Goal: Download file/media

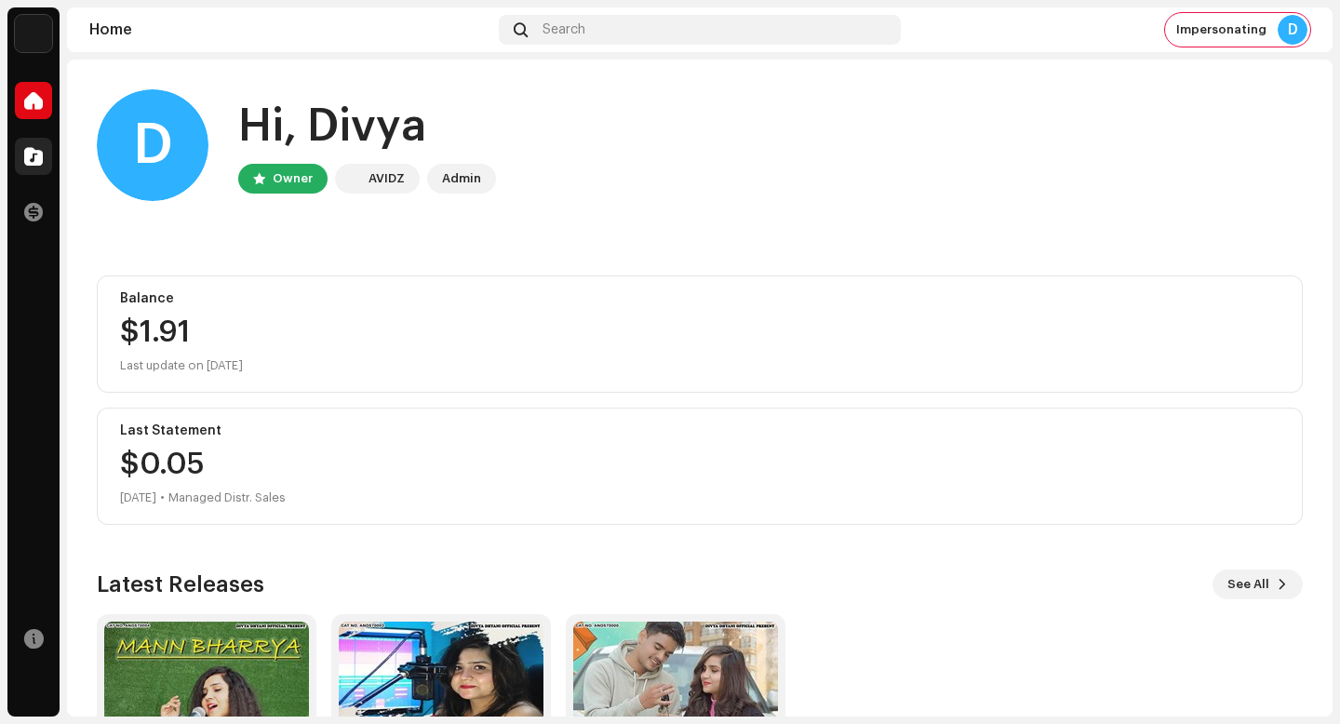
click at [39, 158] on span at bounding box center [33, 156] width 19 height 15
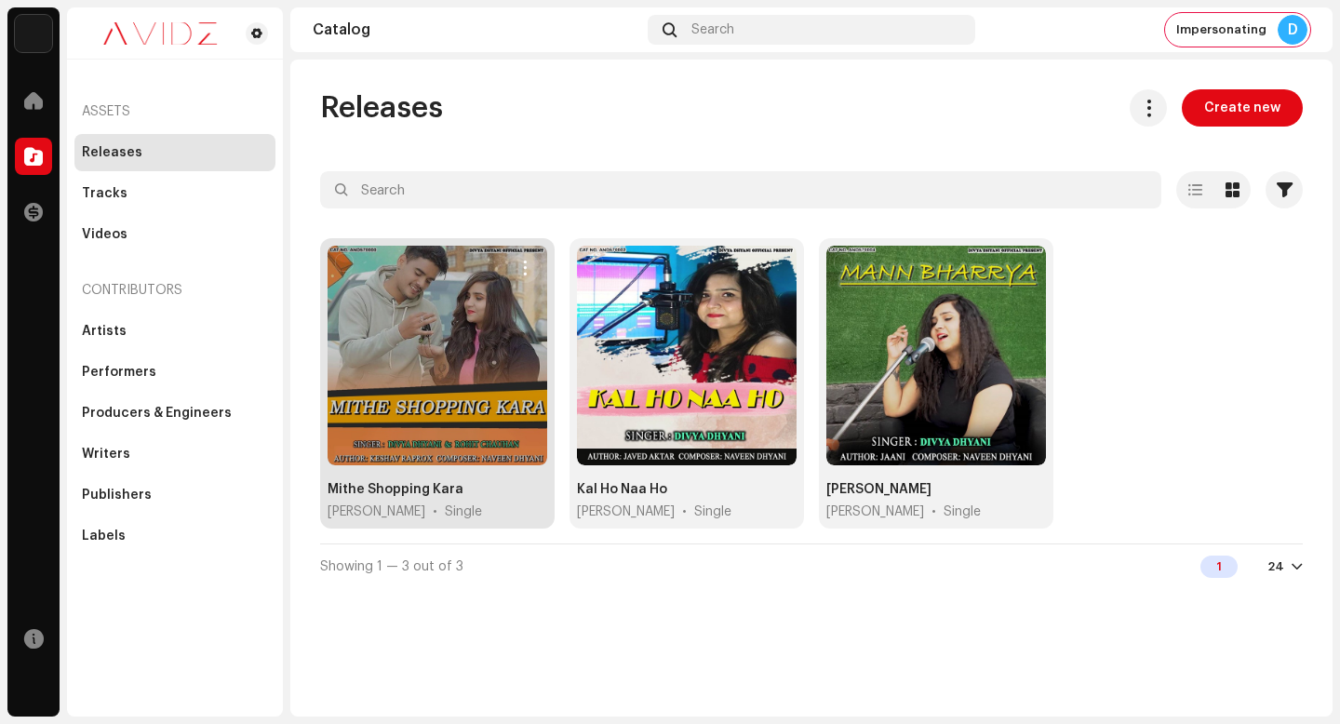
click at [531, 264] on span "button" at bounding box center [525, 268] width 14 height 15
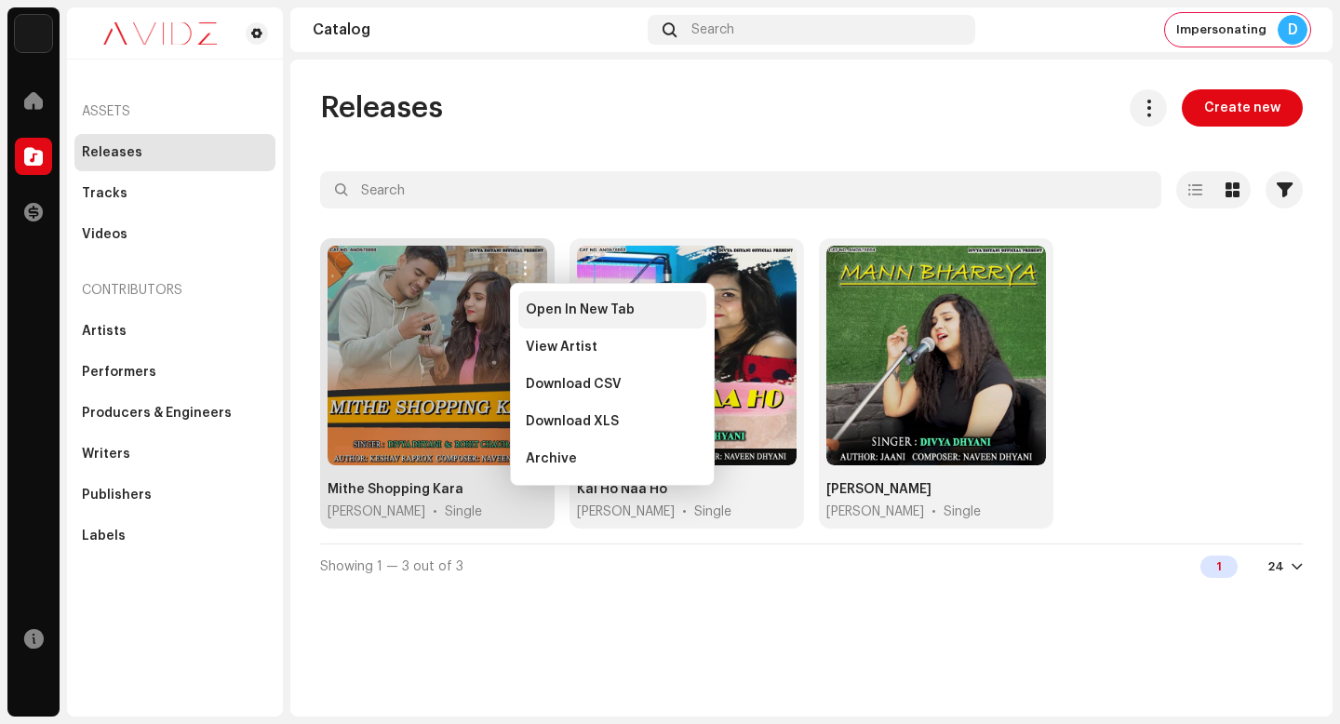
click at [573, 304] on span "Open In New Tab" at bounding box center [580, 310] width 109 height 15
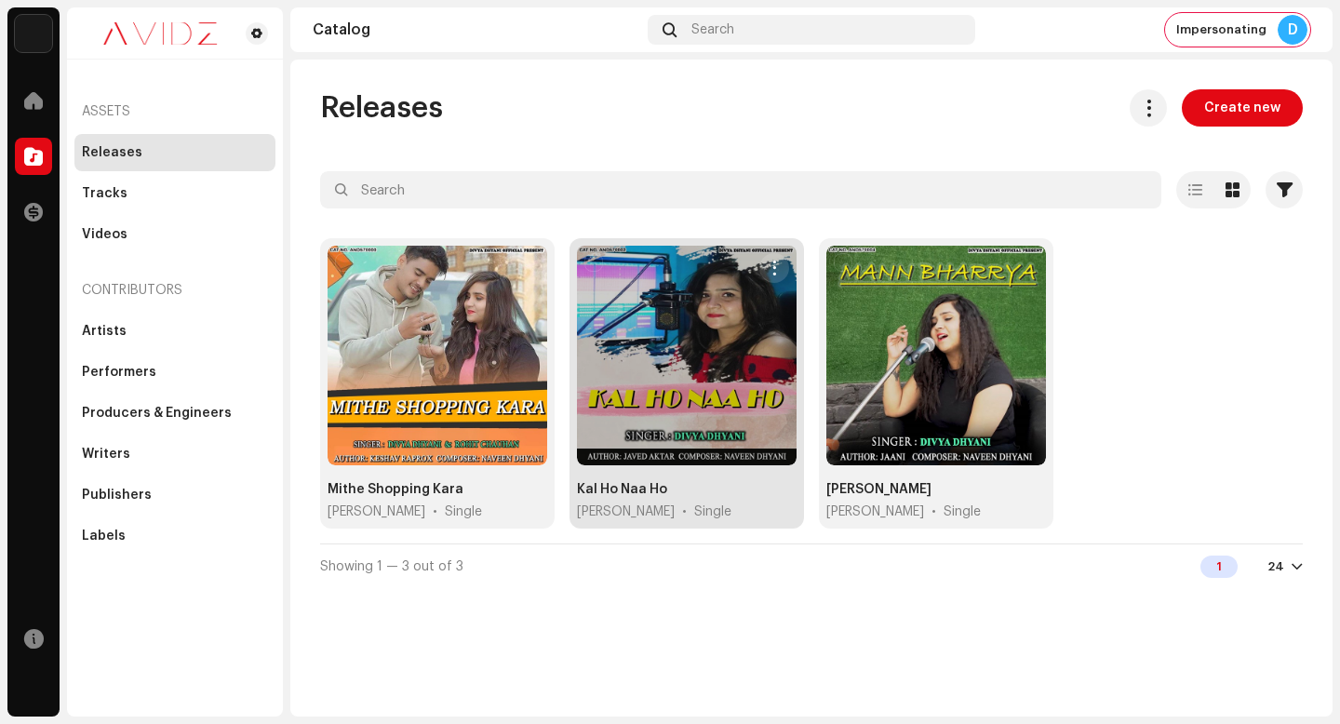
click at [784, 259] on button "button" at bounding box center [775, 268] width 30 height 30
click at [780, 266] on span "button" at bounding box center [775, 268] width 14 height 15
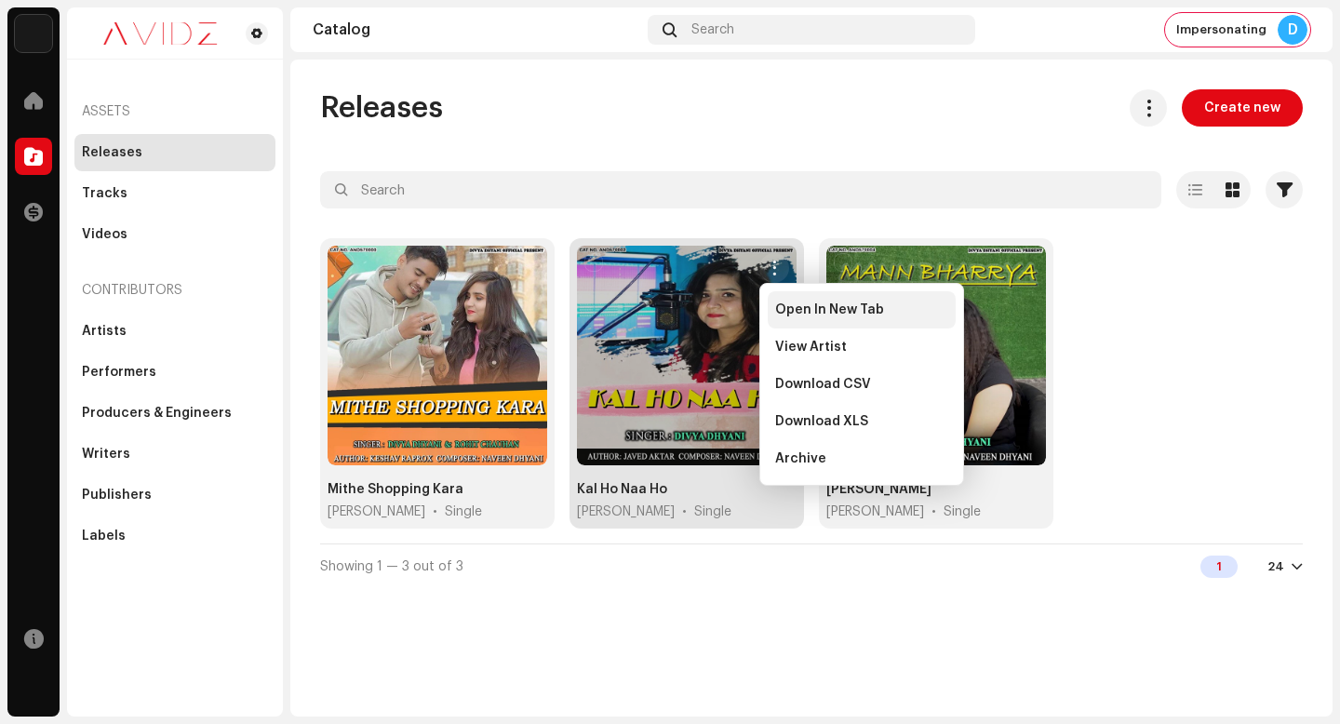
click at [815, 320] on div "Open In New Tab" at bounding box center [862, 309] width 188 height 37
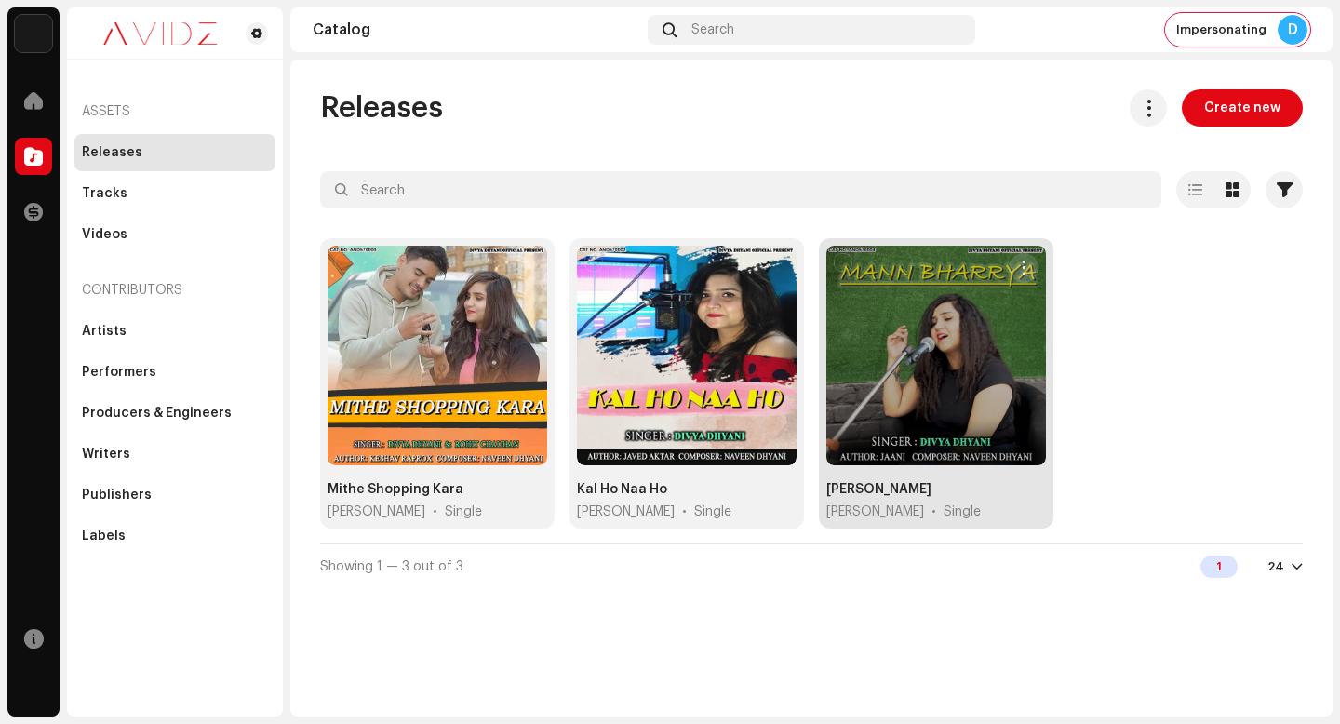
click at [1020, 259] on button "button" at bounding box center [1024, 268] width 30 height 30
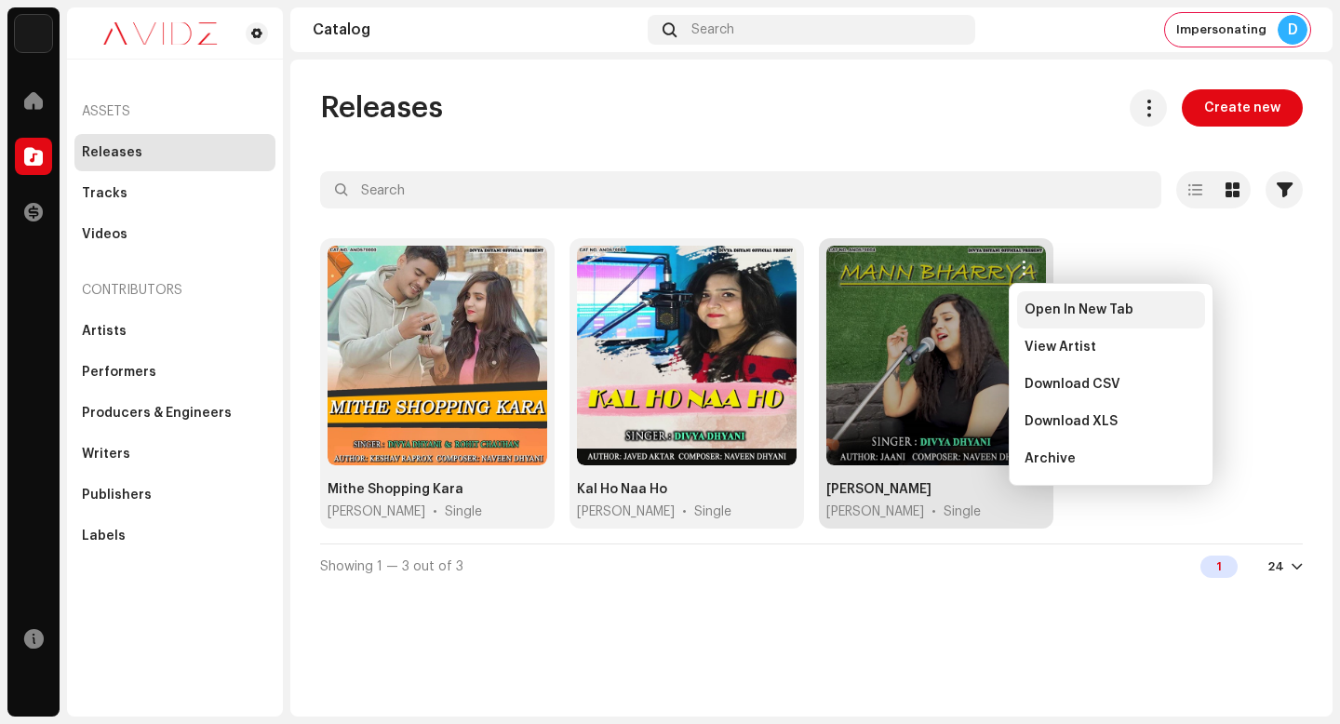
drag, startPoint x: 1020, startPoint y: 287, endPoint x: 1024, endPoint y: 313, distance: 26.3
click at [1024, 313] on div "Open In New Tab" at bounding box center [1111, 309] width 188 height 37
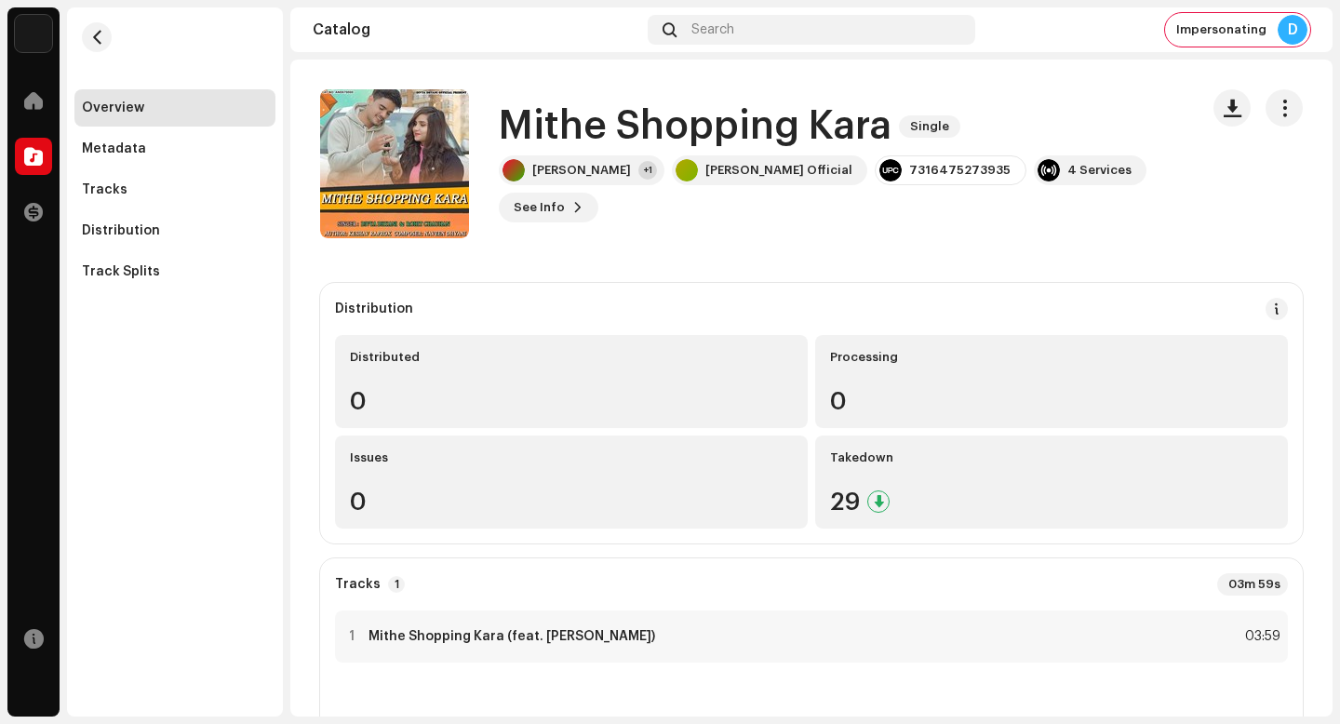
click at [796, 117] on h1 "Mithe Shopping Kara" at bounding box center [695, 126] width 393 height 43
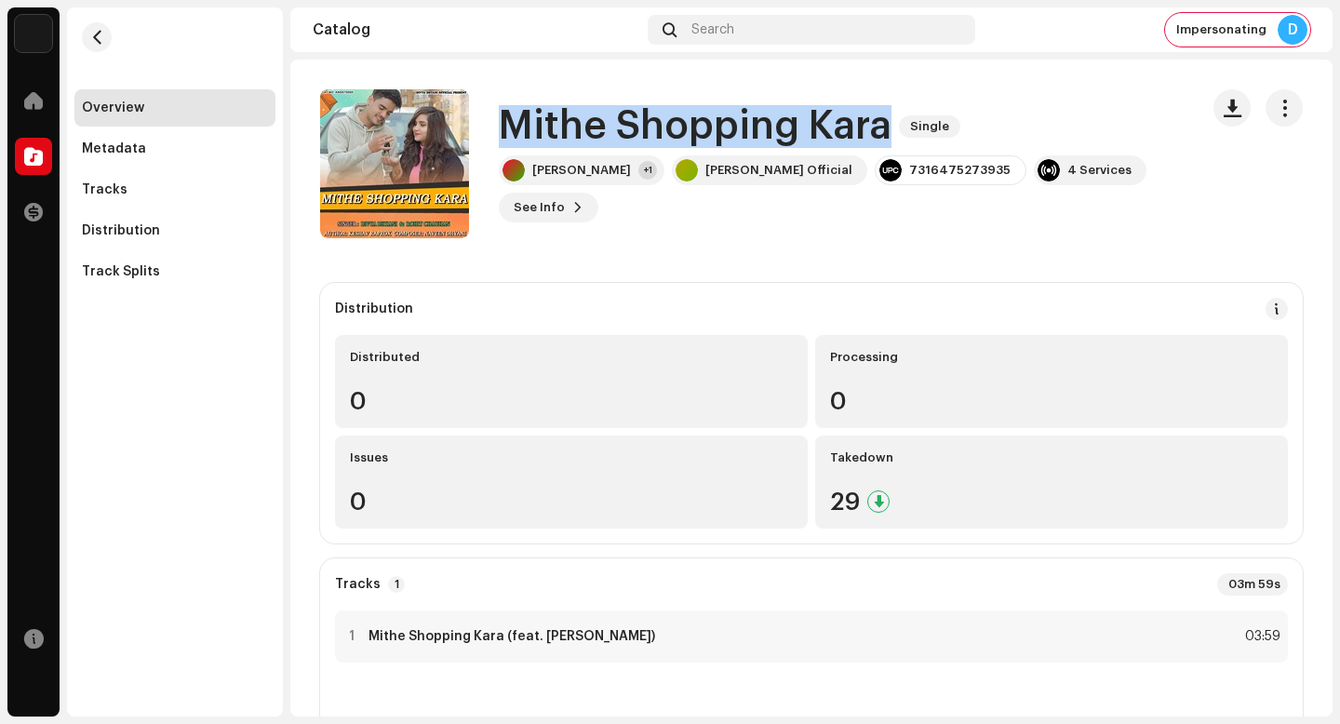
click at [796, 117] on h1 "Mithe Shopping Kara" at bounding box center [695, 126] width 393 height 43
copy div "Mithe Shopping Kara Single"
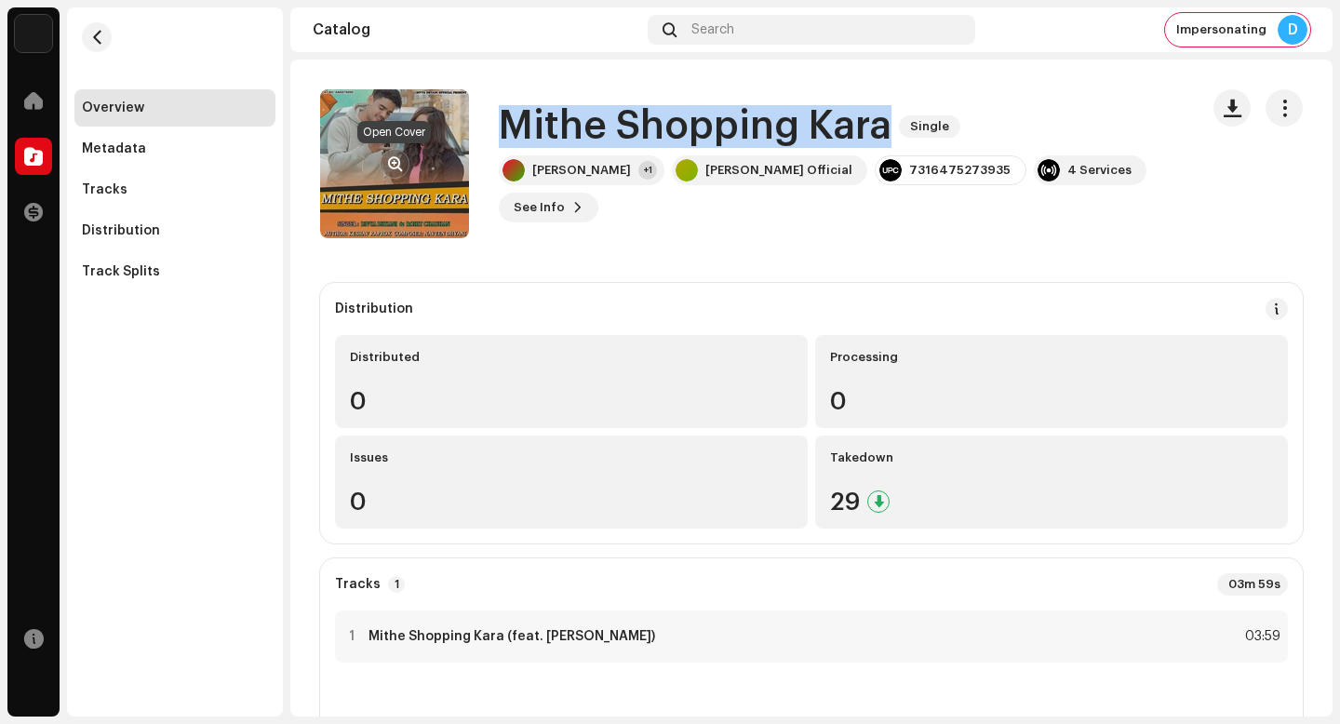
click at [396, 158] on span "button" at bounding box center [395, 163] width 14 height 15
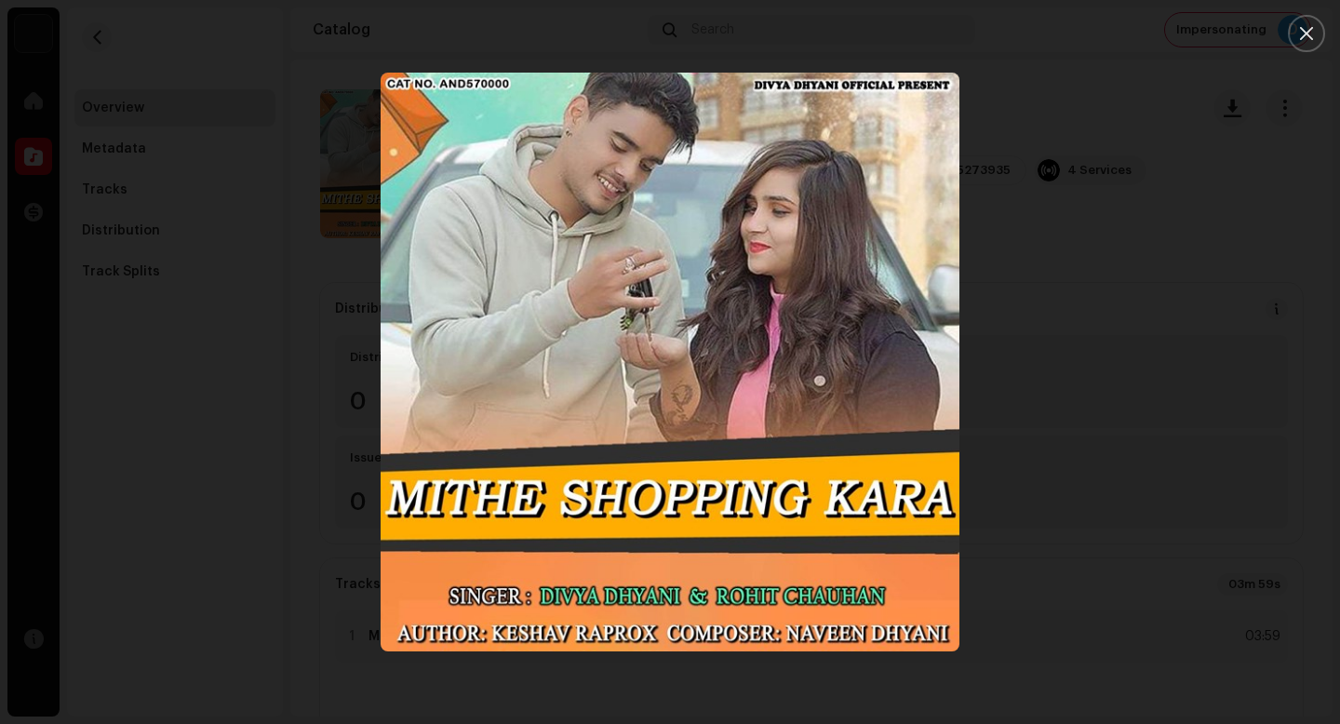
click at [1076, 518] on div at bounding box center [670, 362] width 1340 height 724
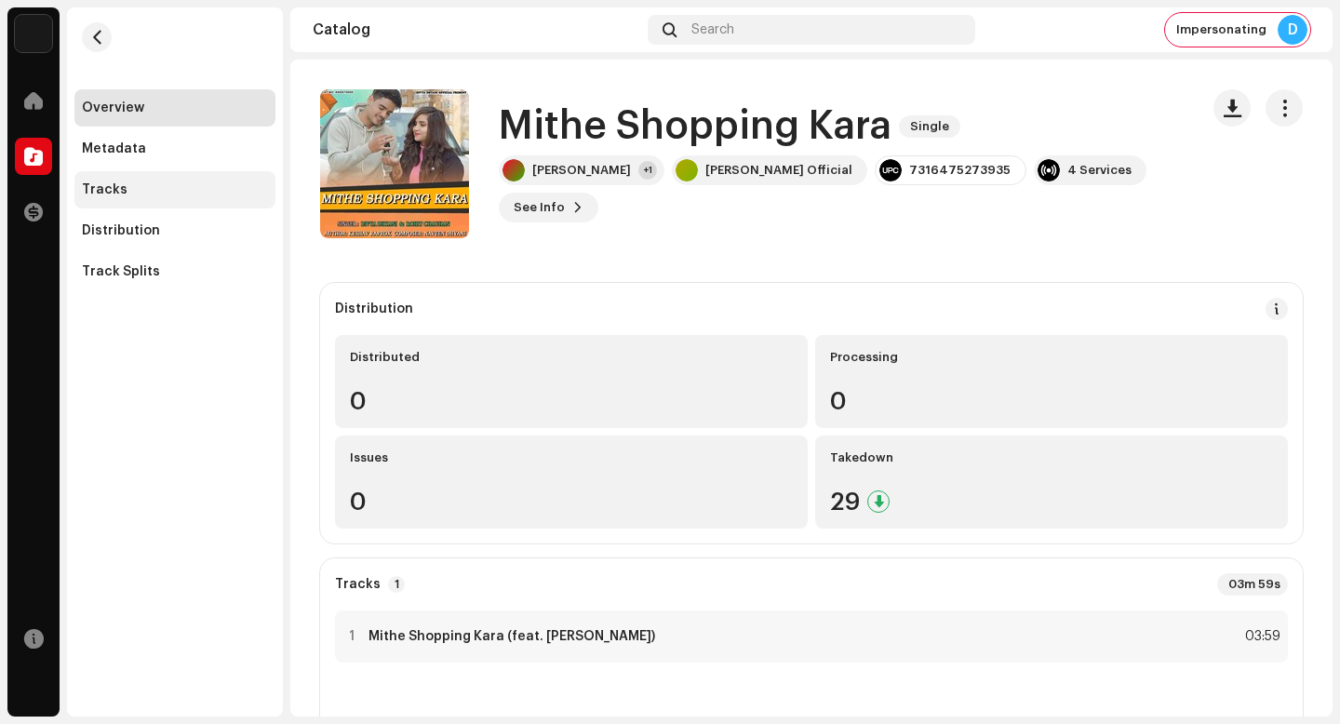
click at [113, 188] on div "Tracks" at bounding box center [105, 189] width 46 height 15
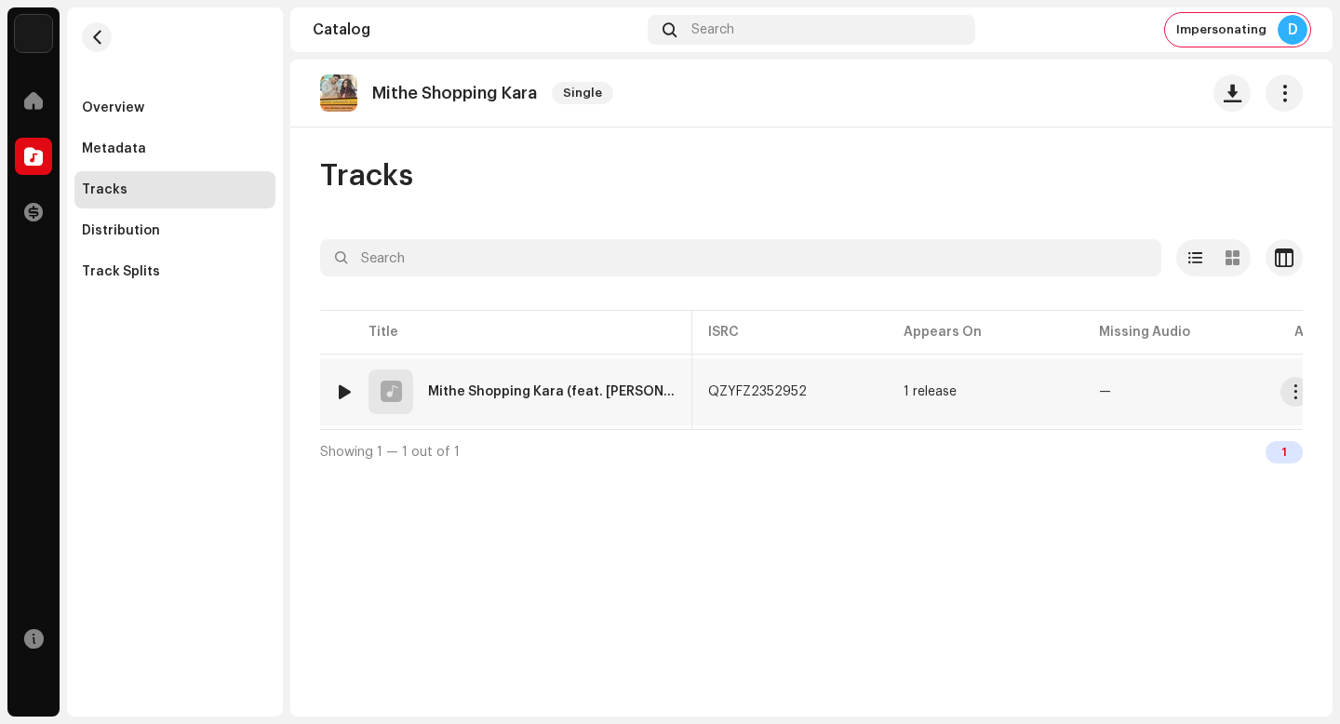
scroll to position [0, 412]
click at [798, 390] on span "button" at bounding box center [803, 391] width 11 height 15
click at [1272, 392] on span "button" at bounding box center [1274, 391] width 14 height 15
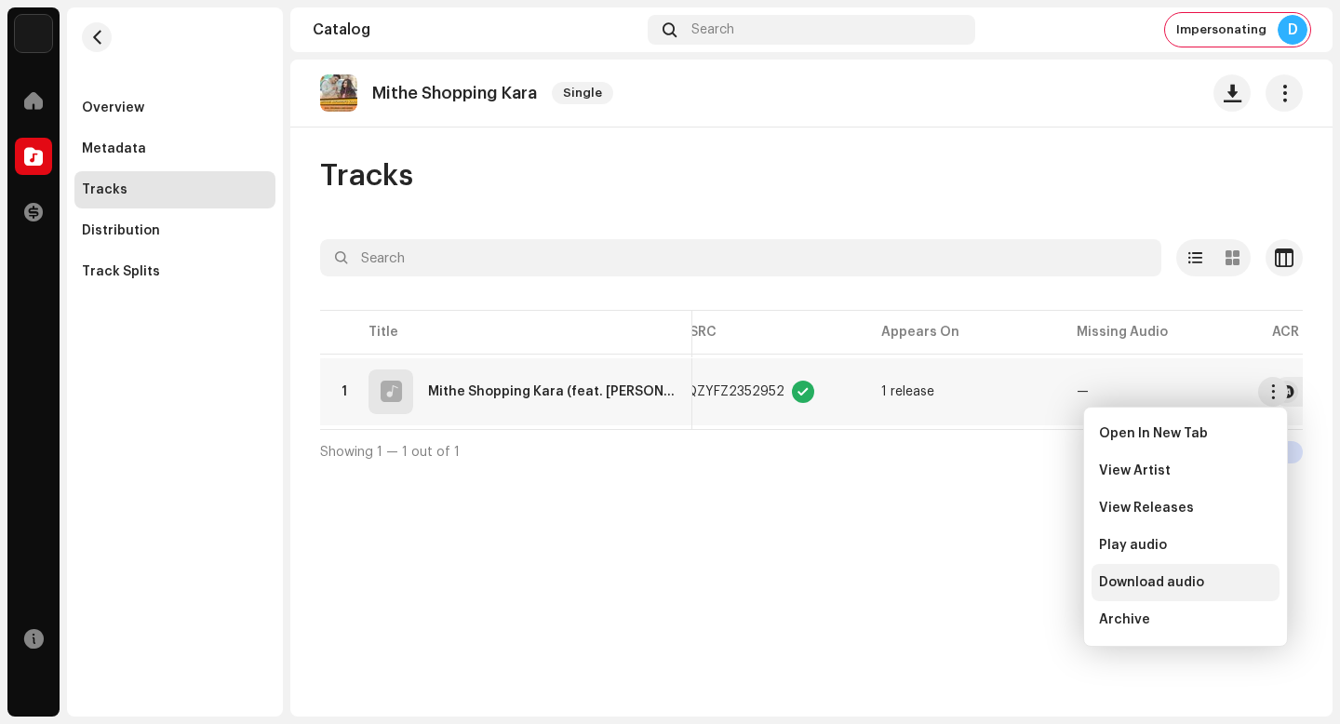
click at [1167, 586] on span "Download audio" at bounding box center [1151, 582] width 105 height 15
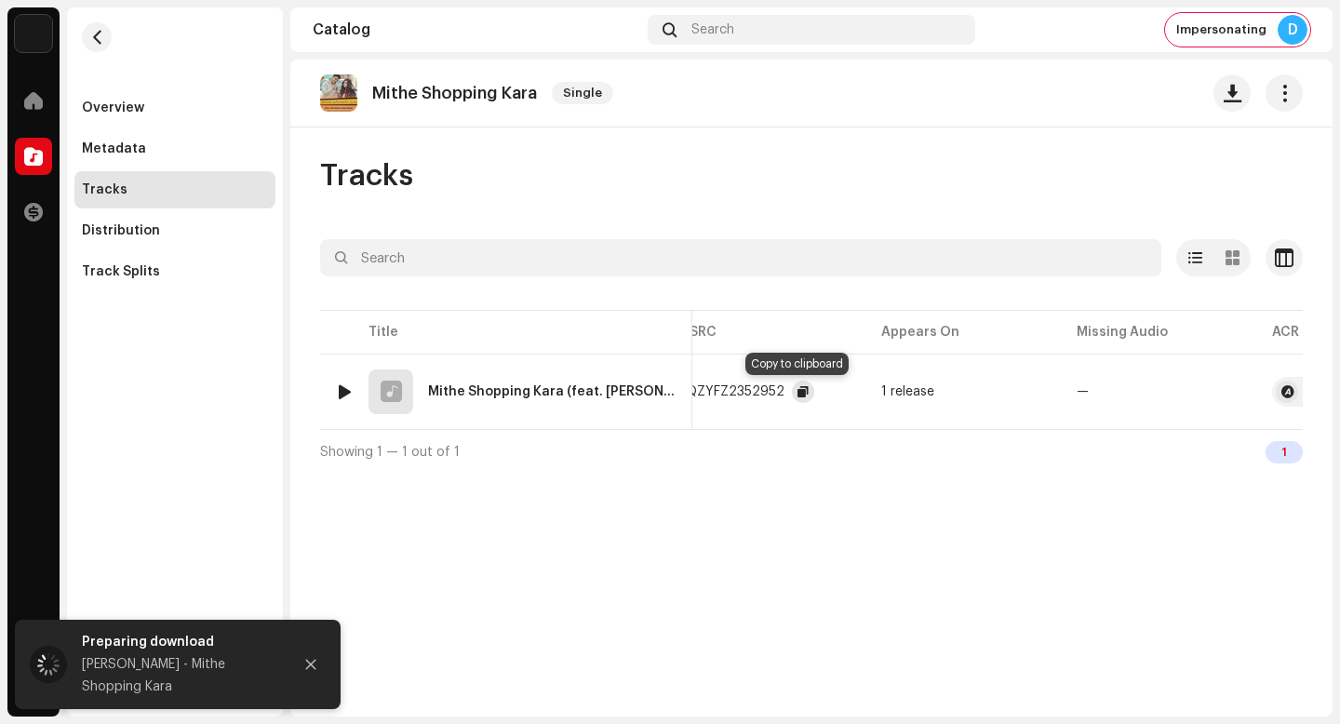
click at [792, 392] on button "button" at bounding box center [803, 392] width 22 height 22
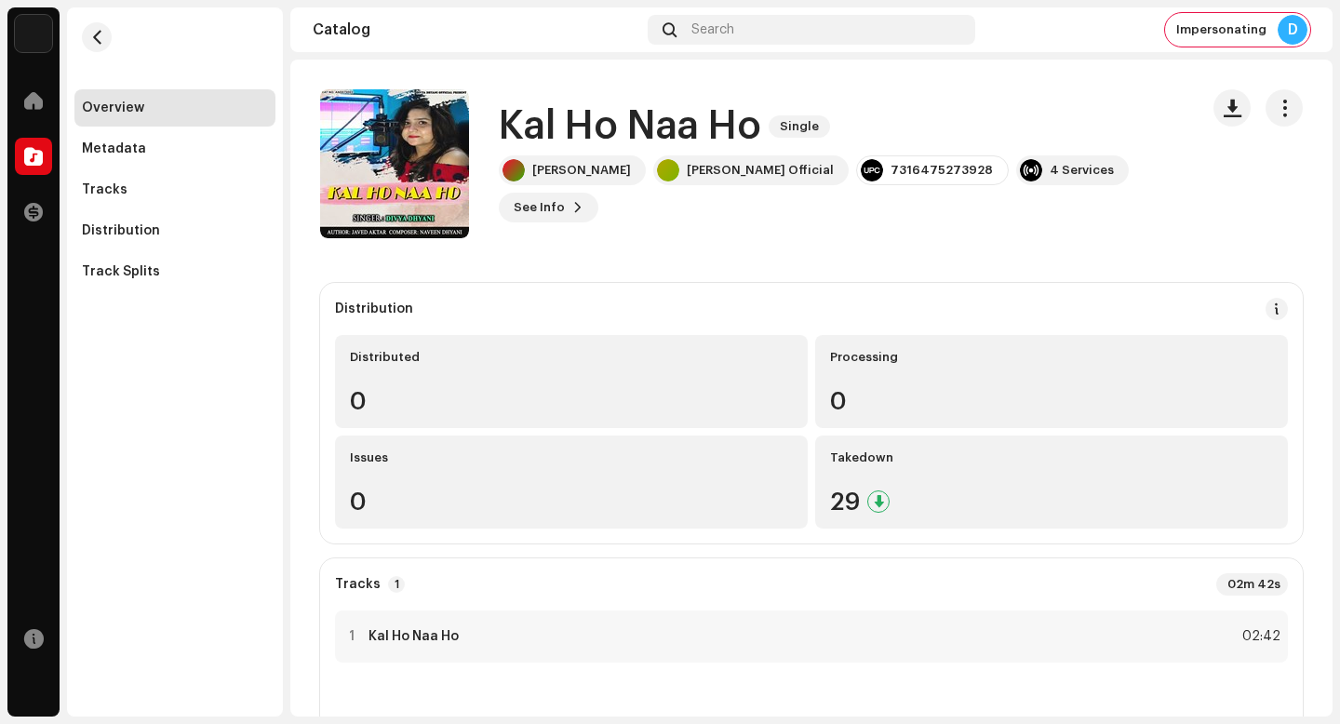
click at [684, 148] on h1 "Kal Ho Naa Ho" at bounding box center [630, 126] width 263 height 43
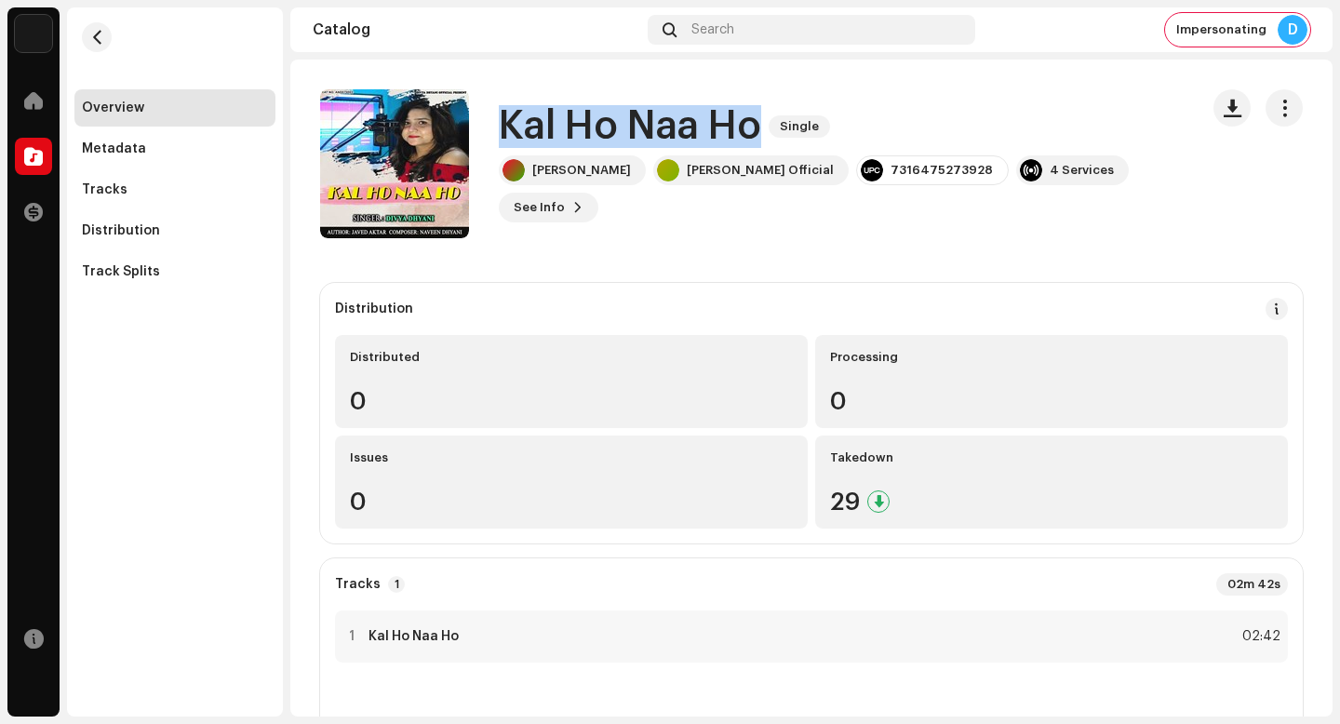
click at [684, 148] on h1 "Kal Ho Naa Ho" at bounding box center [630, 126] width 263 height 43
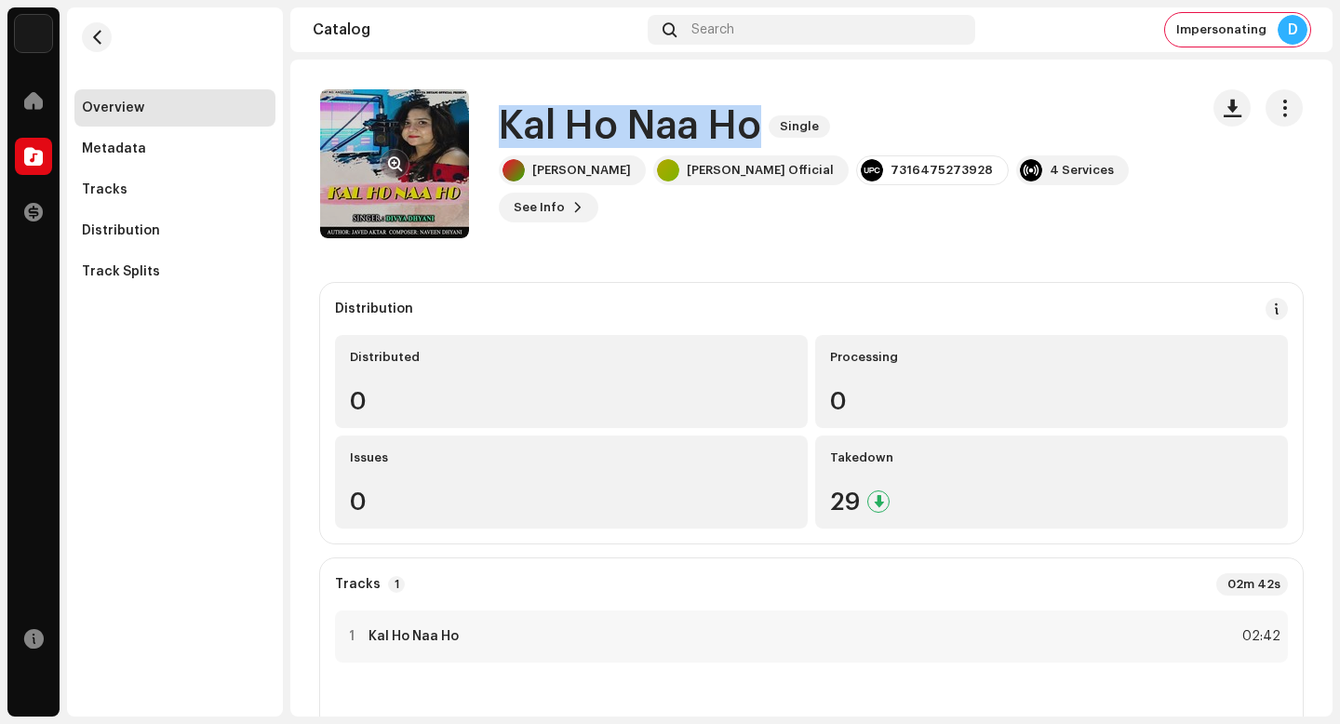
copy div "Kal Ho Naa Ho Single"
click at [405, 160] on button "button" at bounding box center [395, 164] width 30 height 30
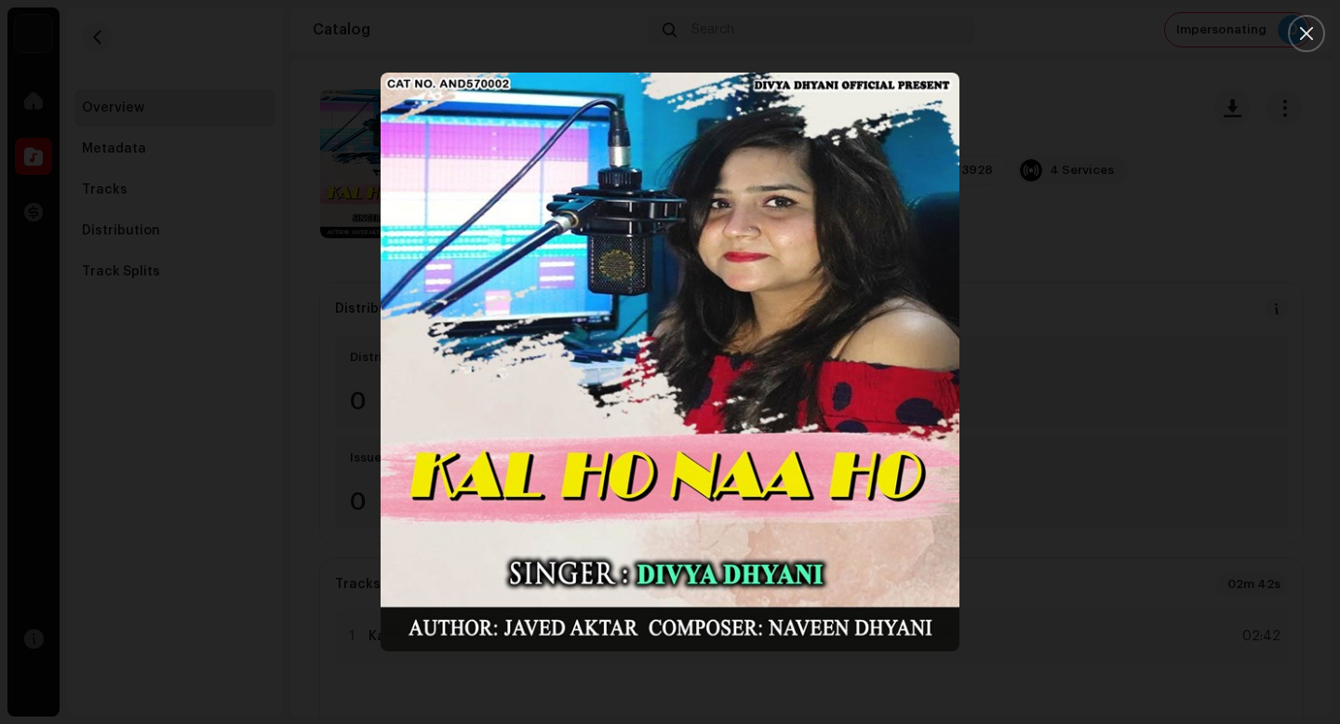
click at [327, 106] on div at bounding box center [670, 362] width 1340 height 724
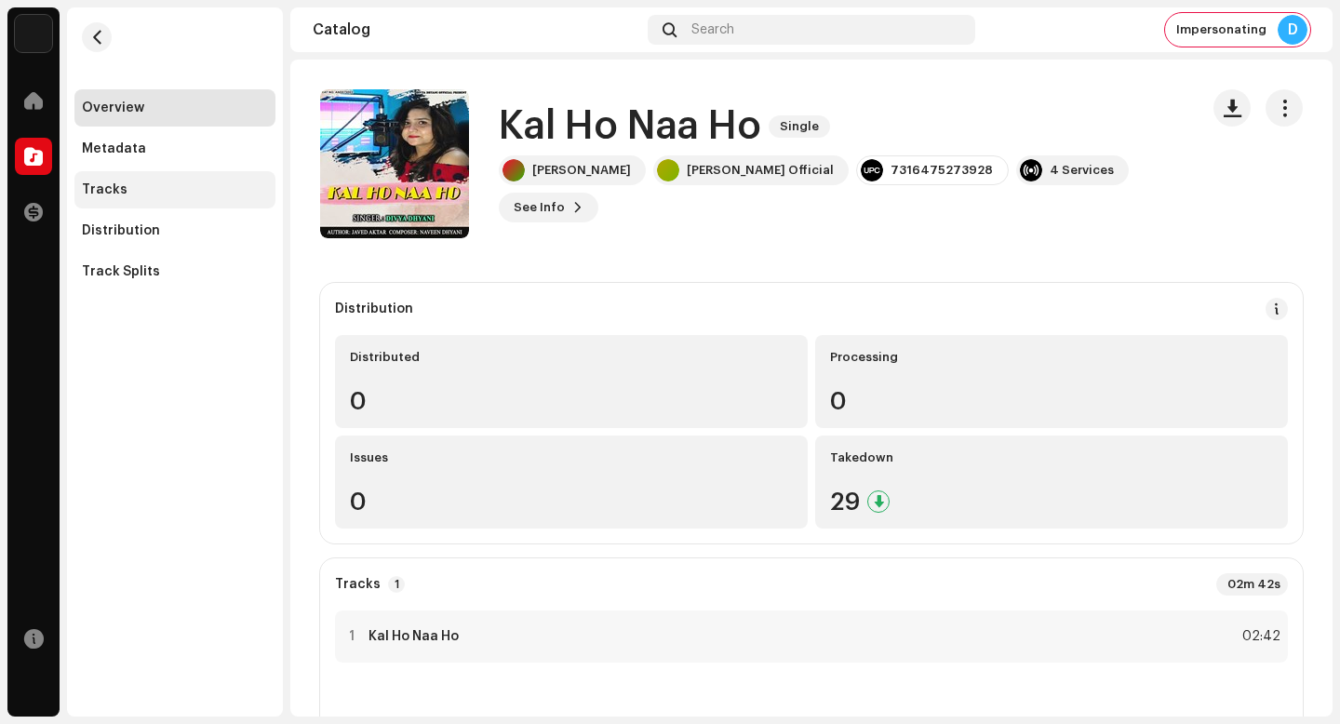
click at [232, 176] on div "Tracks" at bounding box center [174, 189] width 201 height 37
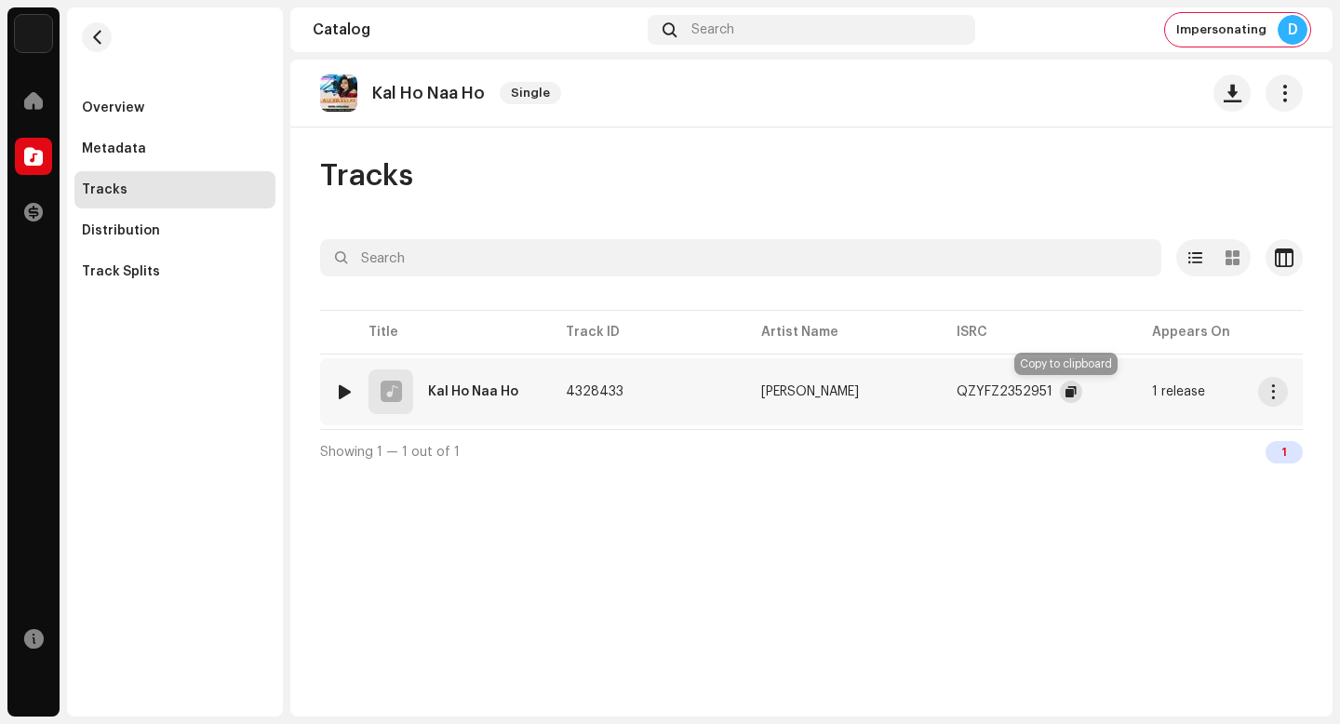
click at [1060, 390] on button "button" at bounding box center [1071, 392] width 22 height 22
click at [1276, 391] on span "button" at bounding box center [1274, 391] width 14 height 15
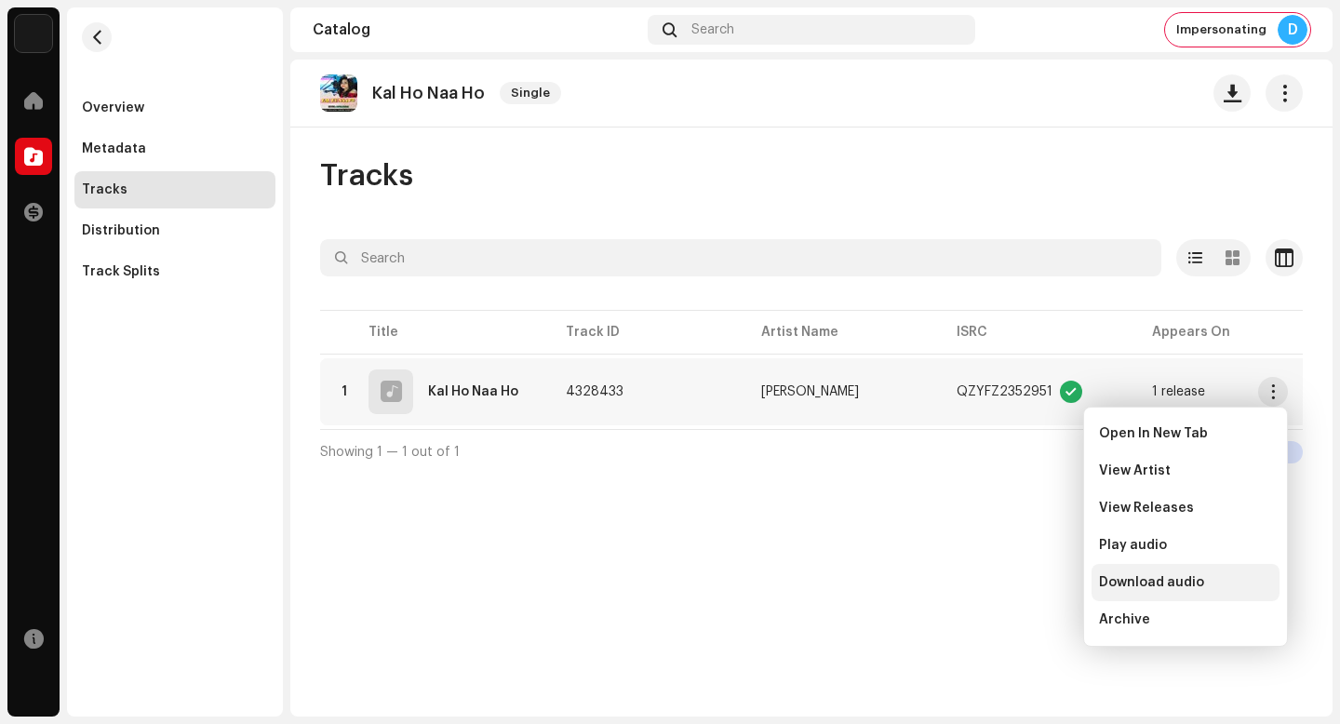
click at [1230, 570] on div "Download audio" at bounding box center [1186, 582] width 188 height 37
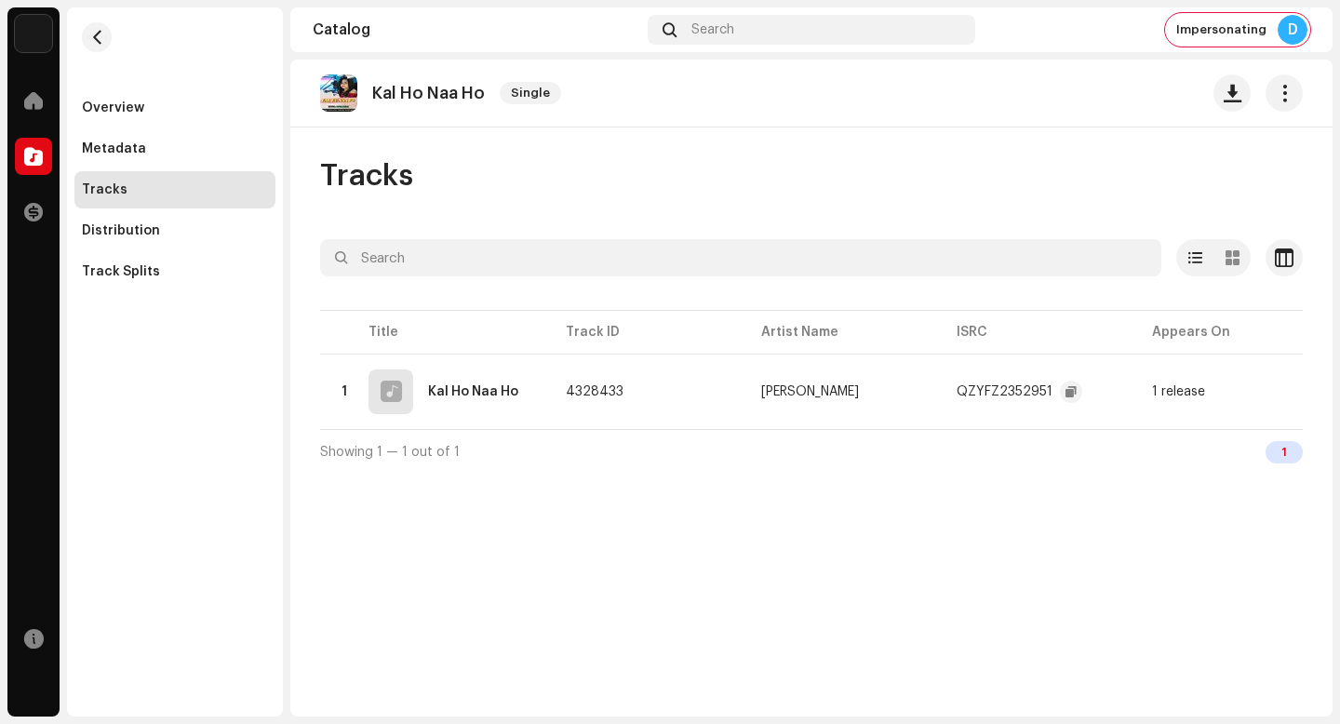
click at [439, 85] on p "Kal Ho Naa Ho" at bounding box center [428, 94] width 113 height 20
copy re-o-release-hero "Kal Ho Naa Ho Single"
click at [330, 86] on img at bounding box center [338, 92] width 37 height 37
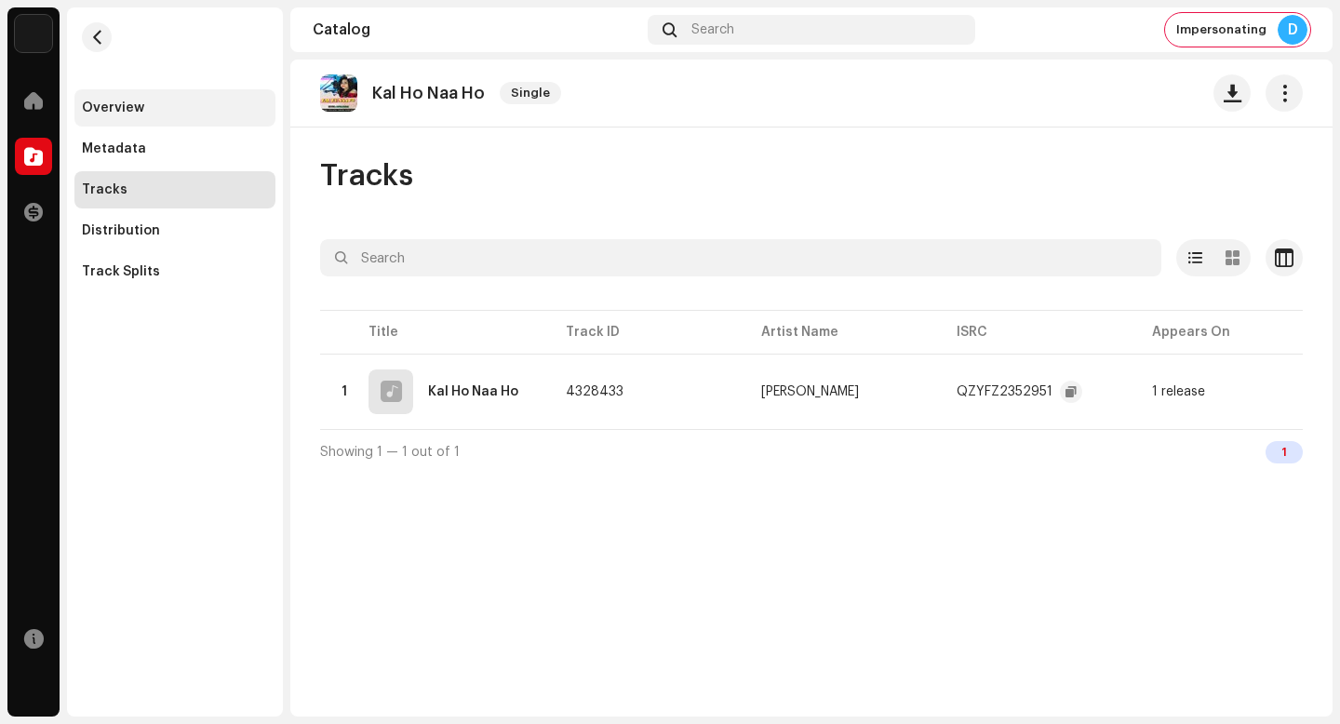
click at [184, 114] on div "Overview" at bounding box center [175, 108] width 186 height 15
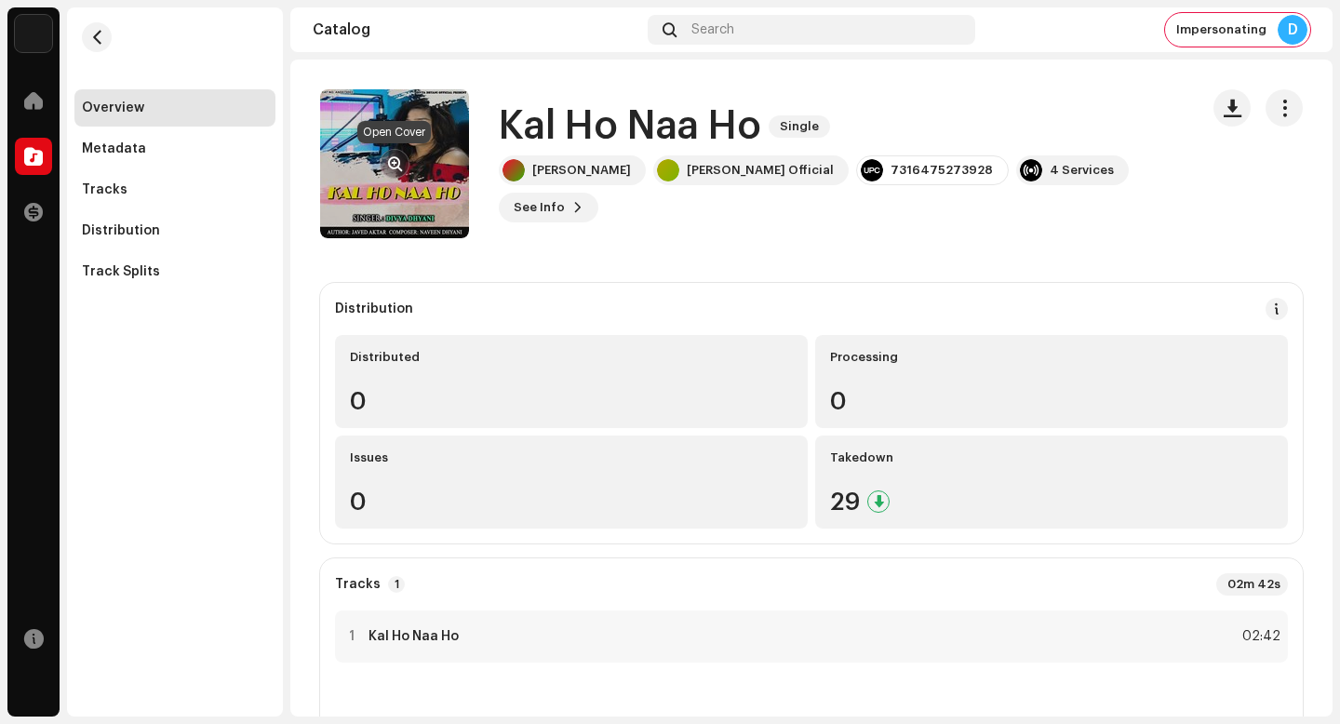
click at [396, 156] on span "button" at bounding box center [395, 163] width 14 height 15
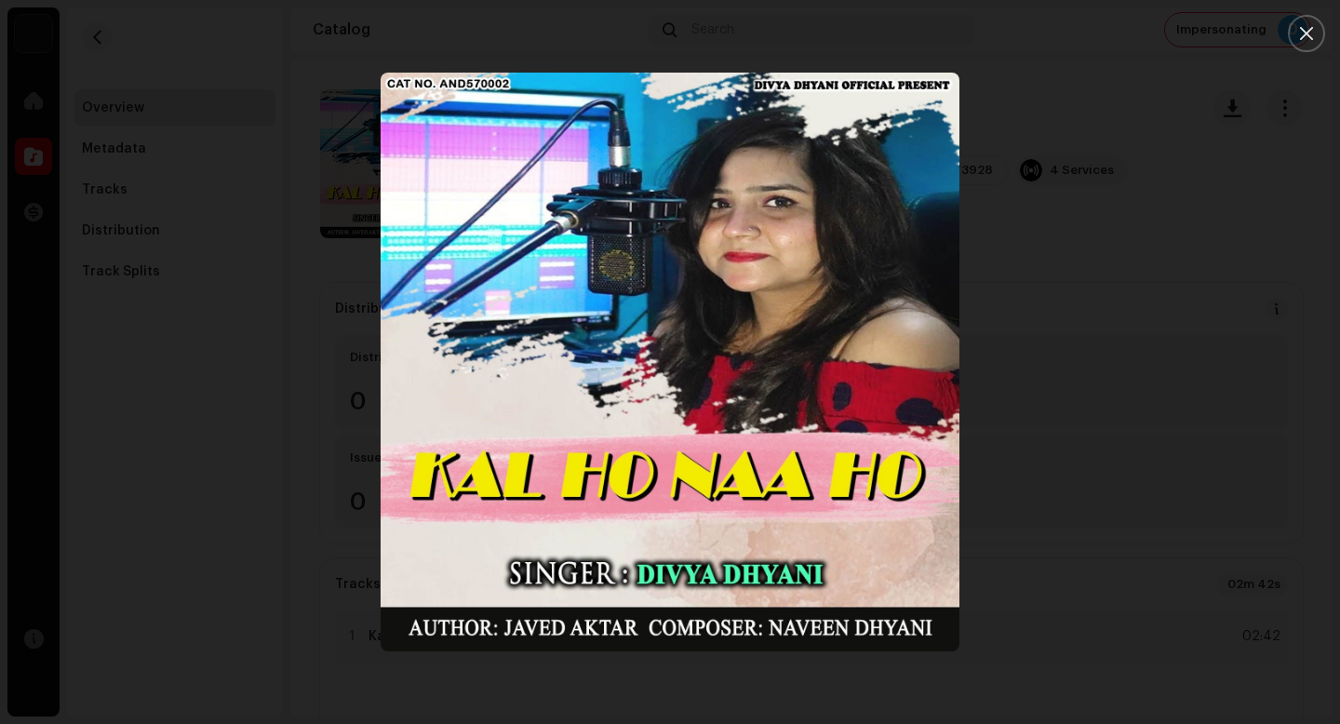
click at [1217, 288] on div at bounding box center [670, 362] width 1340 height 724
